Goal: Download file/media

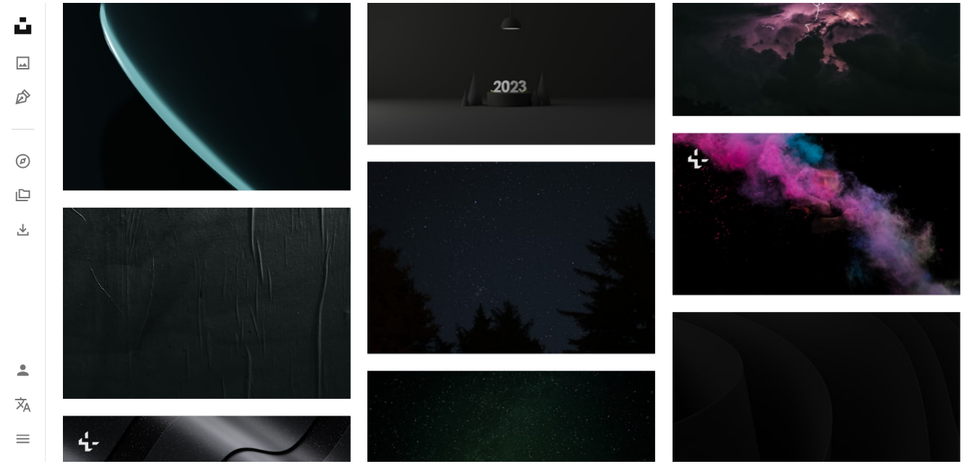
scroll to position [24370, 0]
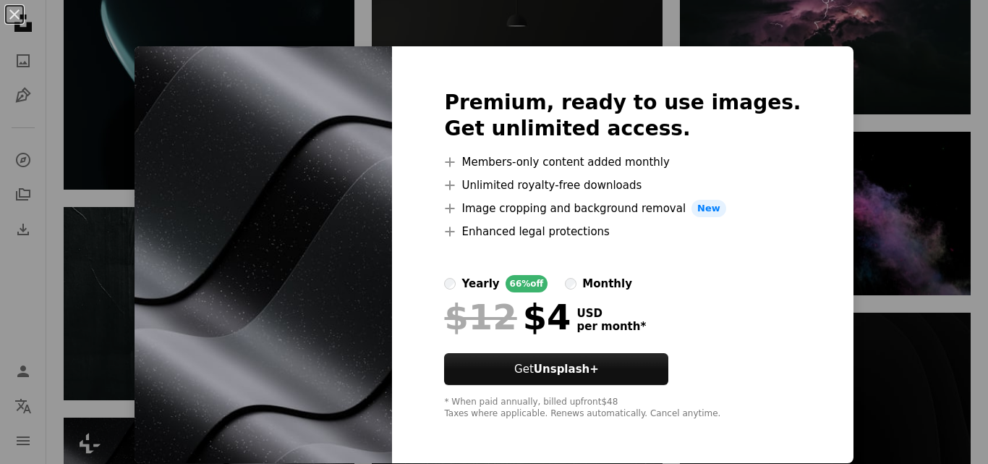
click at [847, 119] on div "An X shape Premium, ready to use images. Get unlimited access. A plus sign Memb…" at bounding box center [494, 232] width 988 height 464
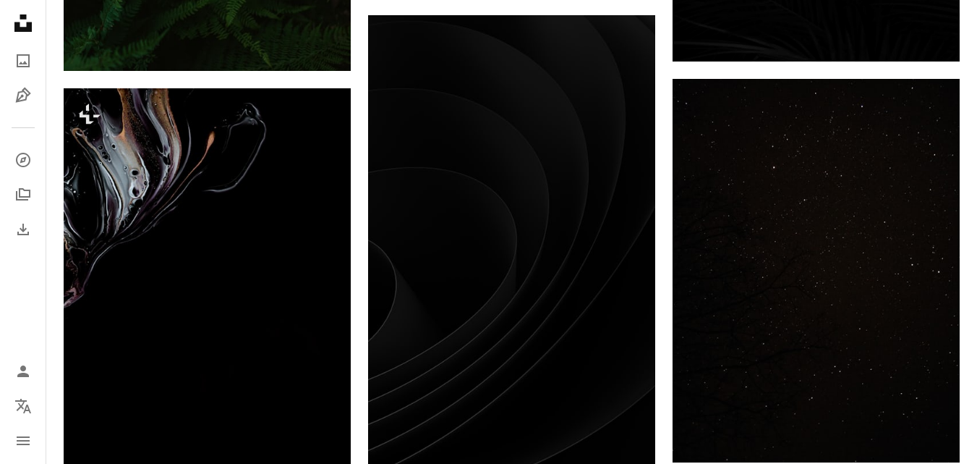
scroll to position [4496, 0]
